Goal: Transaction & Acquisition: Purchase product/service

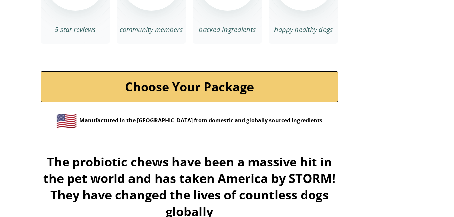
scroll to position [2366, 0]
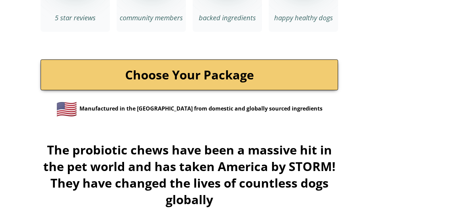
click at [196, 59] on link "Choose Your Package" at bounding box center [189, 74] width 297 height 31
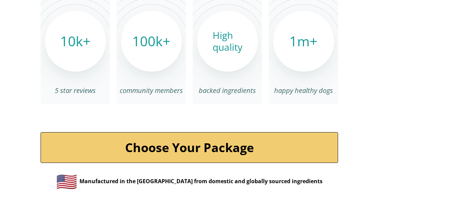
scroll to position [2298, 0]
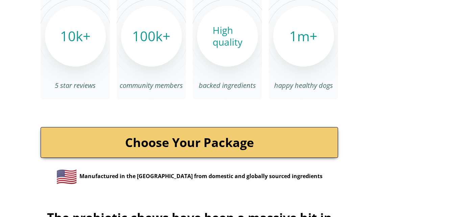
click at [267, 127] on link "Choose Your Package" at bounding box center [189, 142] width 297 height 31
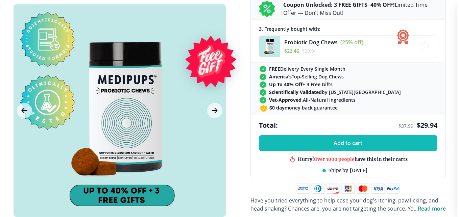
scroll to position [304, 0]
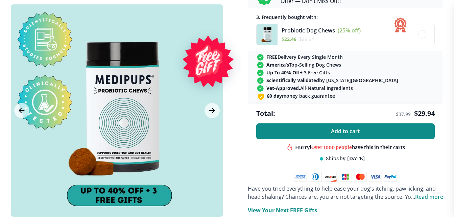
click at [350, 128] on span "Add to cart" at bounding box center [345, 131] width 29 height 6
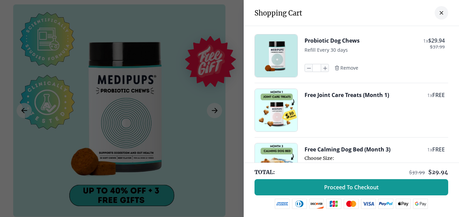
scroll to position [34, 0]
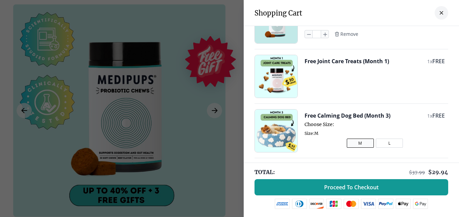
click at [384, 143] on button "L" at bounding box center [389, 143] width 27 height 9
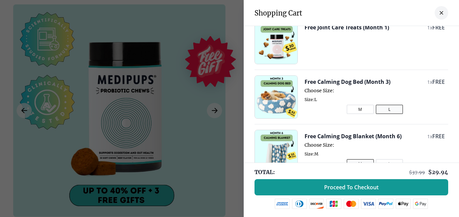
scroll to position [101, 0]
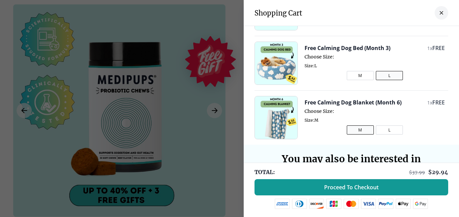
click at [380, 130] on button "L" at bounding box center [389, 129] width 27 height 9
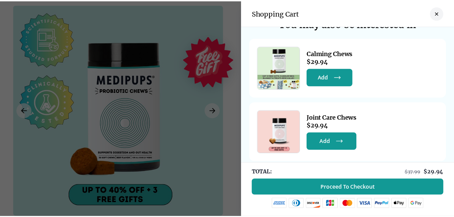
scroll to position [244, 0]
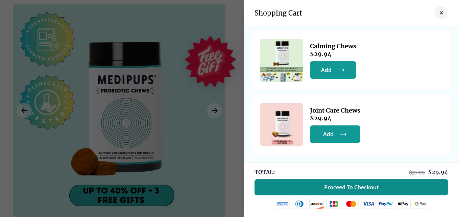
click at [338, 185] on span "Proceed To Checkout" at bounding box center [351, 187] width 54 height 7
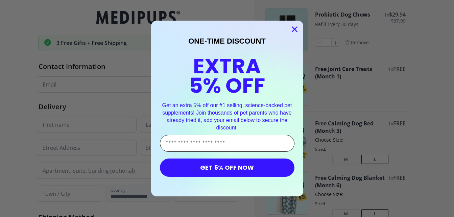
click at [181, 144] on input "Enter Your Email Address" at bounding box center [227, 143] width 135 height 17
type input "**********"
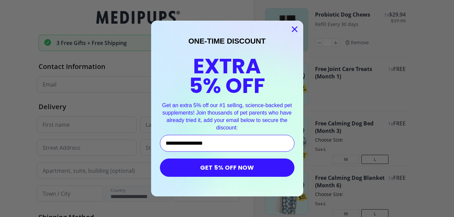
click at [224, 170] on button "GET 5% OFF NOW" at bounding box center [227, 168] width 135 height 18
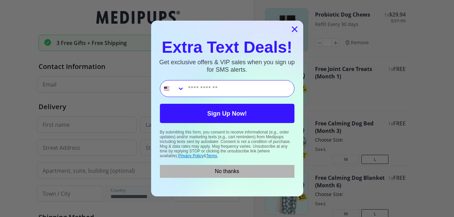
click at [225, 170] on button "No thanks" at bounding box center [227, 171] width 135 height 13
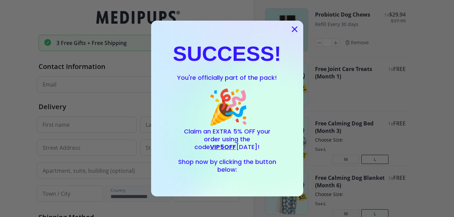
click at [293, 27] on circle "Close dialog" at bounding box center [294, 29] width 11 height 11
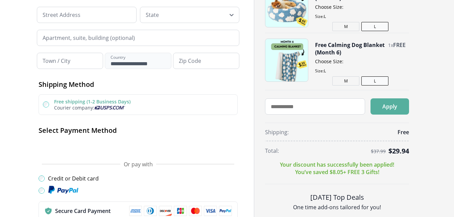
scroll to position [135, 0]
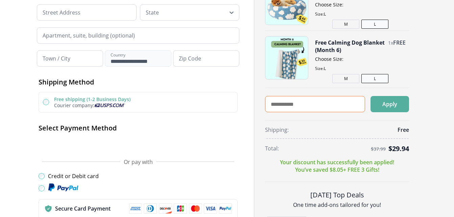
click at [266, 101] on input "text" at bounding box center [315, 104] width 100 height 16
type input "*******"
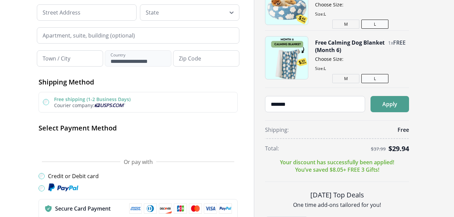
click at [388, 105] on button "Apply" at bounding box center [389, 104] width 39 height 16
